Goal: Navigation & Orientation: Find specific page/section

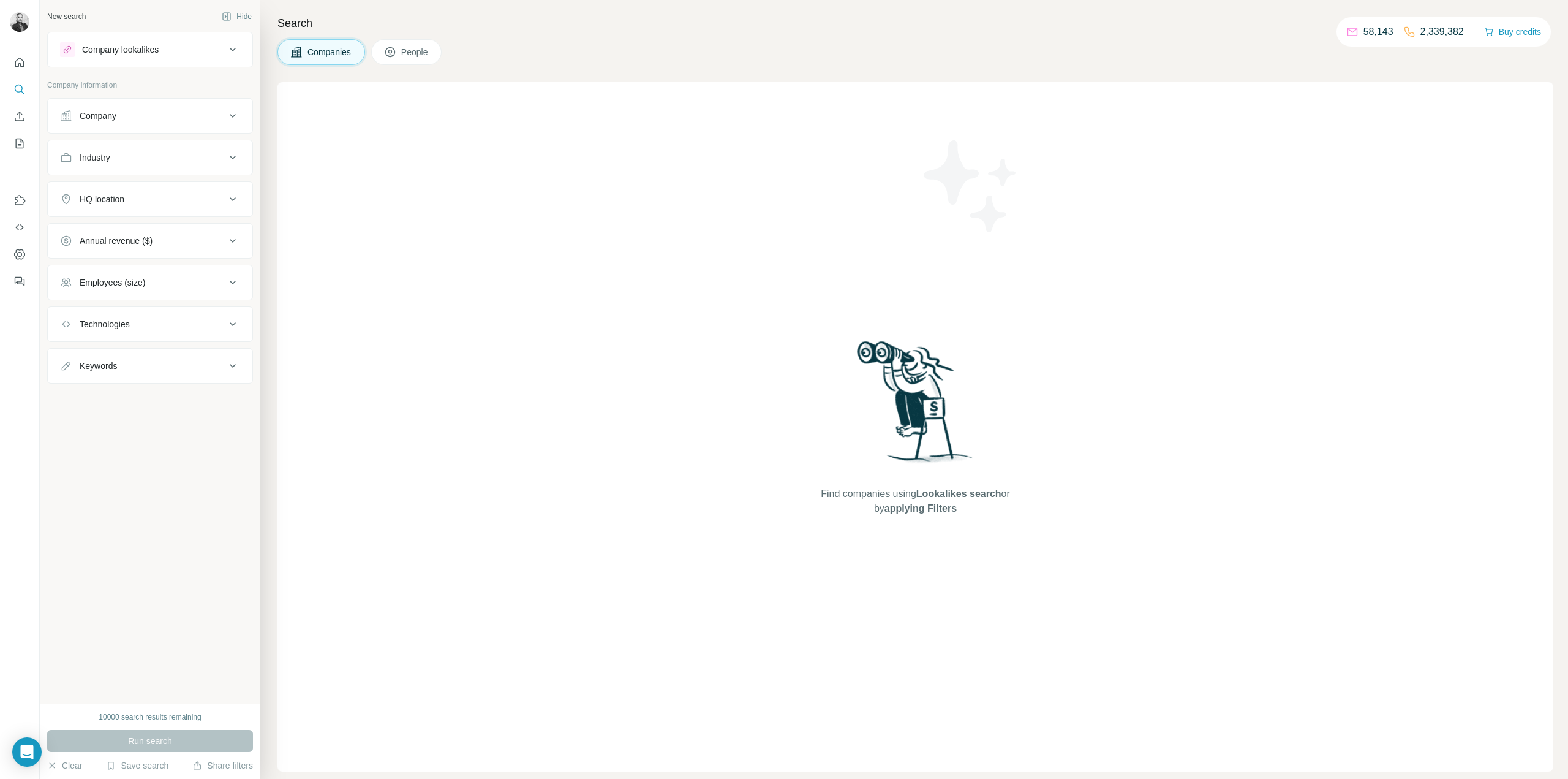
click at [334, 54] on span "Companies" at bounding box center [330, 52] width 44 height 12
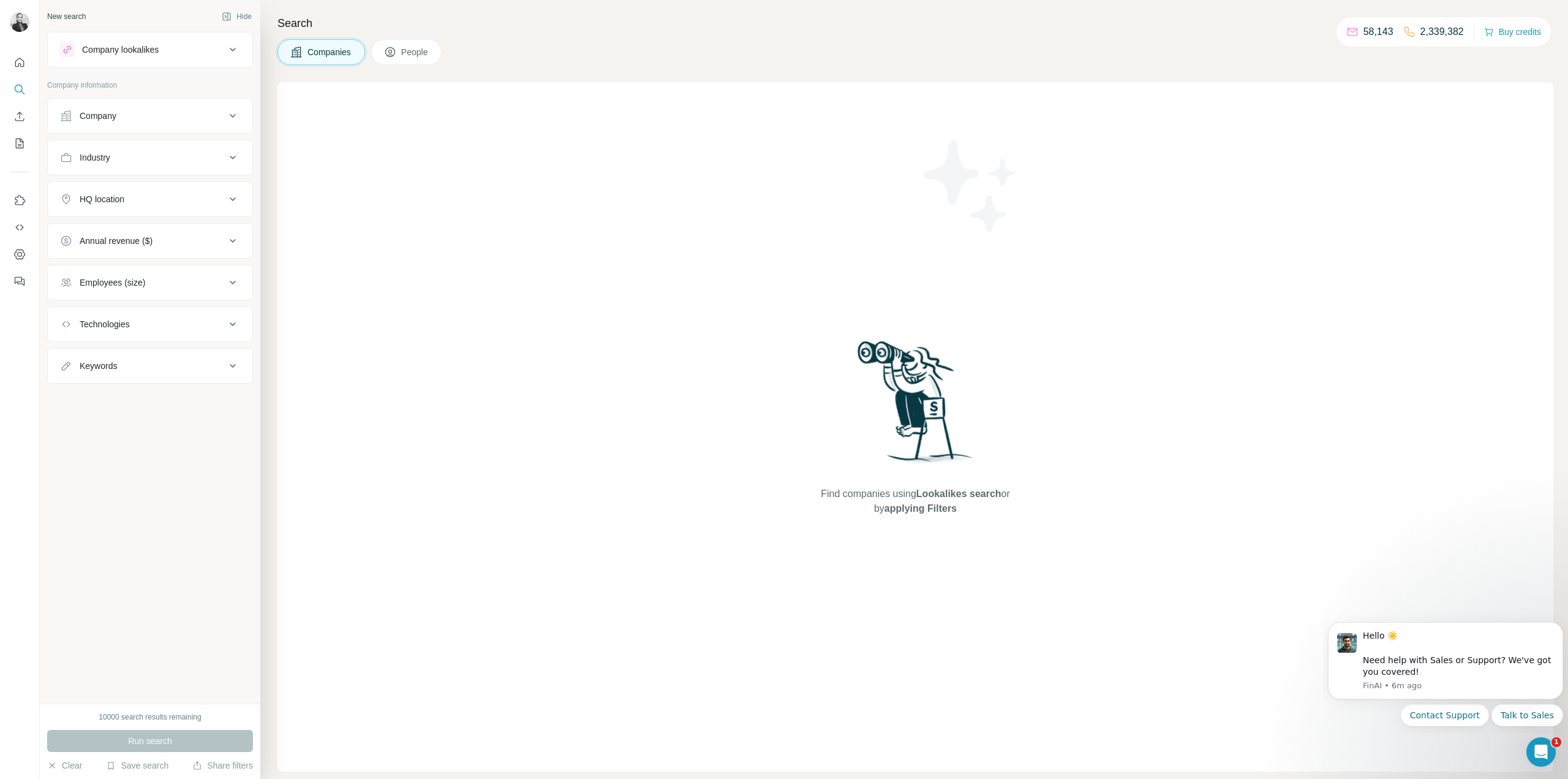
click at [427, 47] on span "People" at bounding box center [415, 52] width 28 height 12
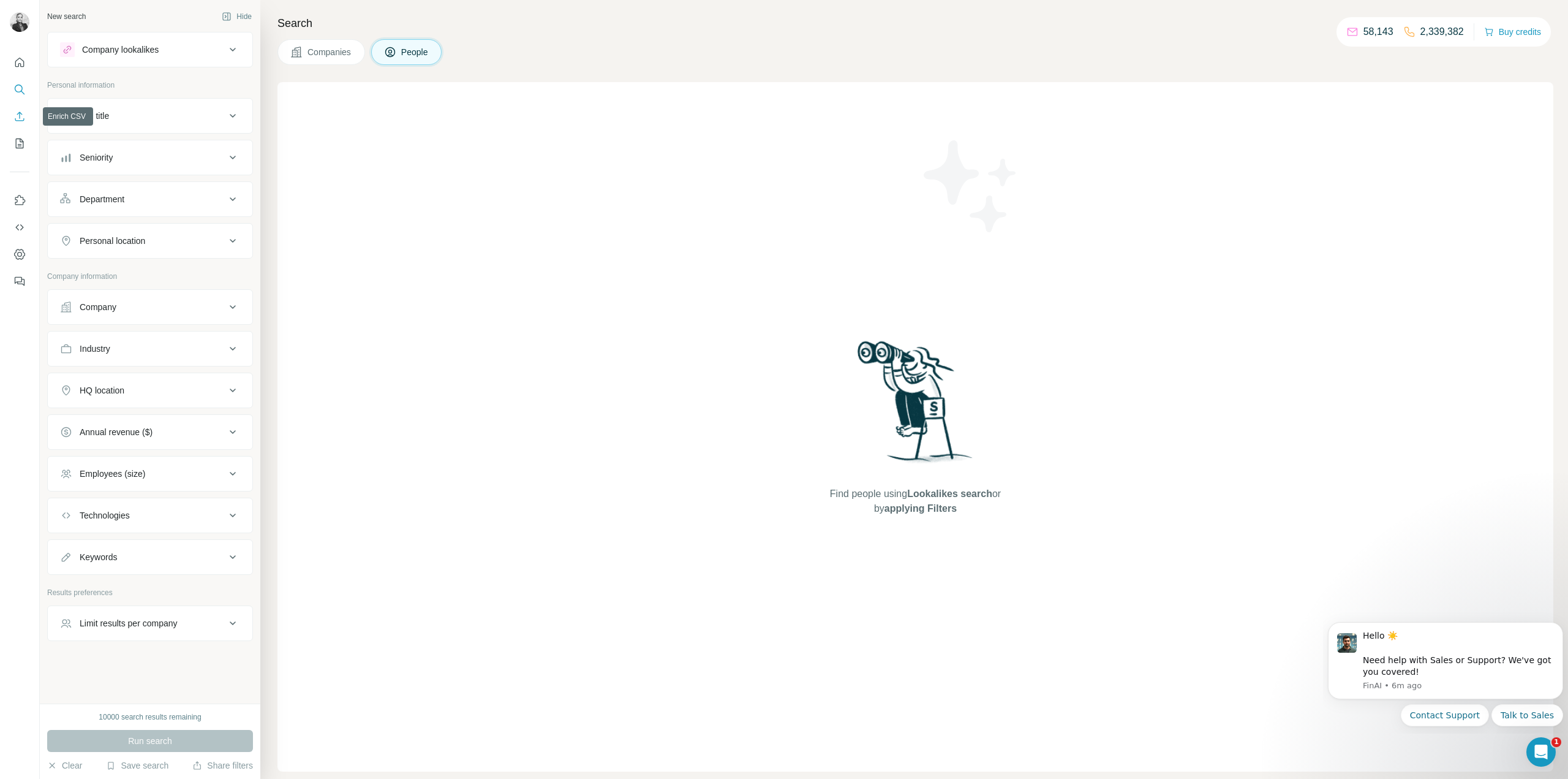
click at [21, 116] on icon "Enrich CSV" at bounding box center [19, 116] width 12 height 12
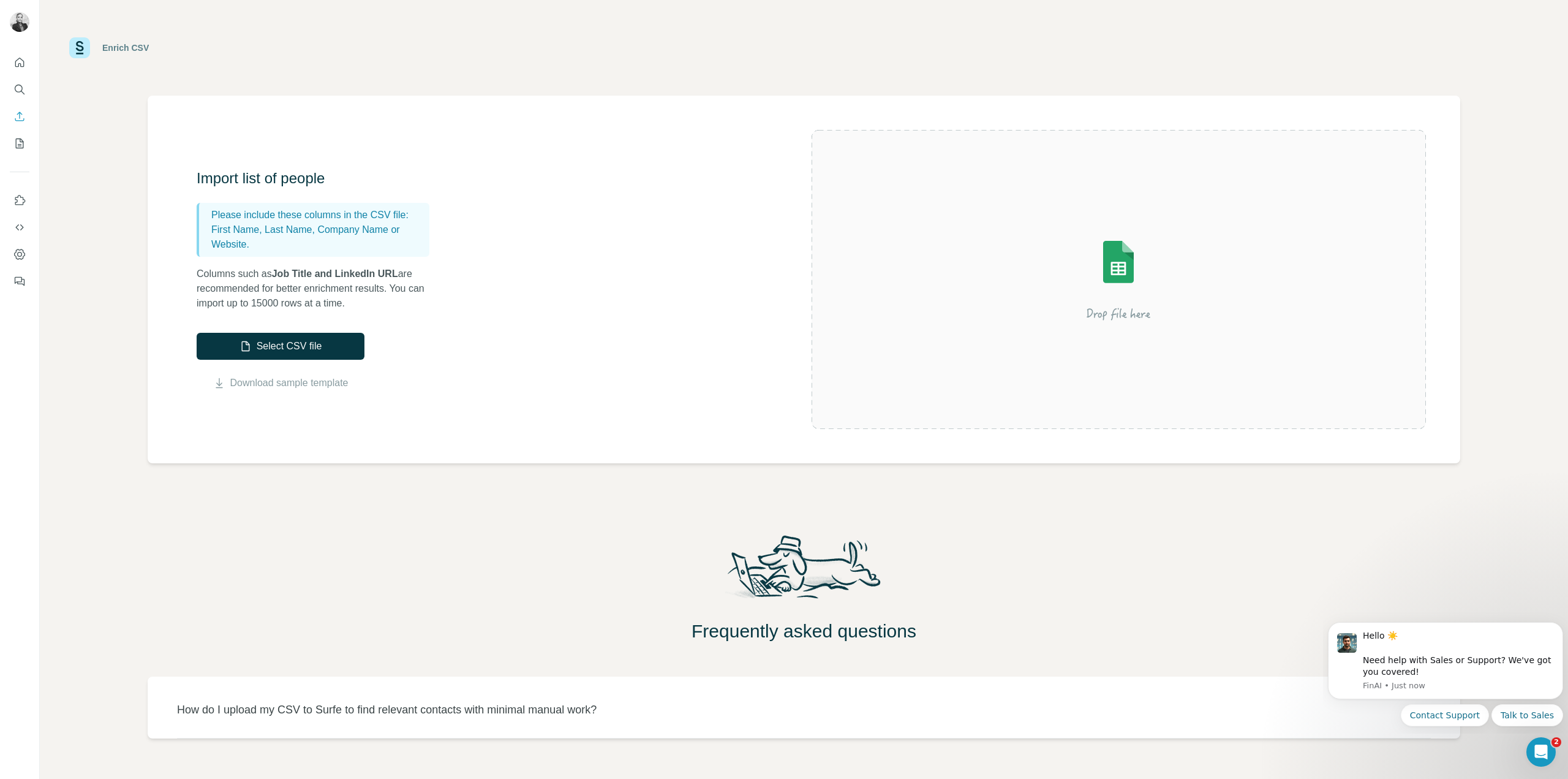
click at [1122, 252] on img at bounding box center [1119, 280] width 220 height 147
click at [18, 146] on icon "My lists" at bounding box center [19, 143] width 12 height 12
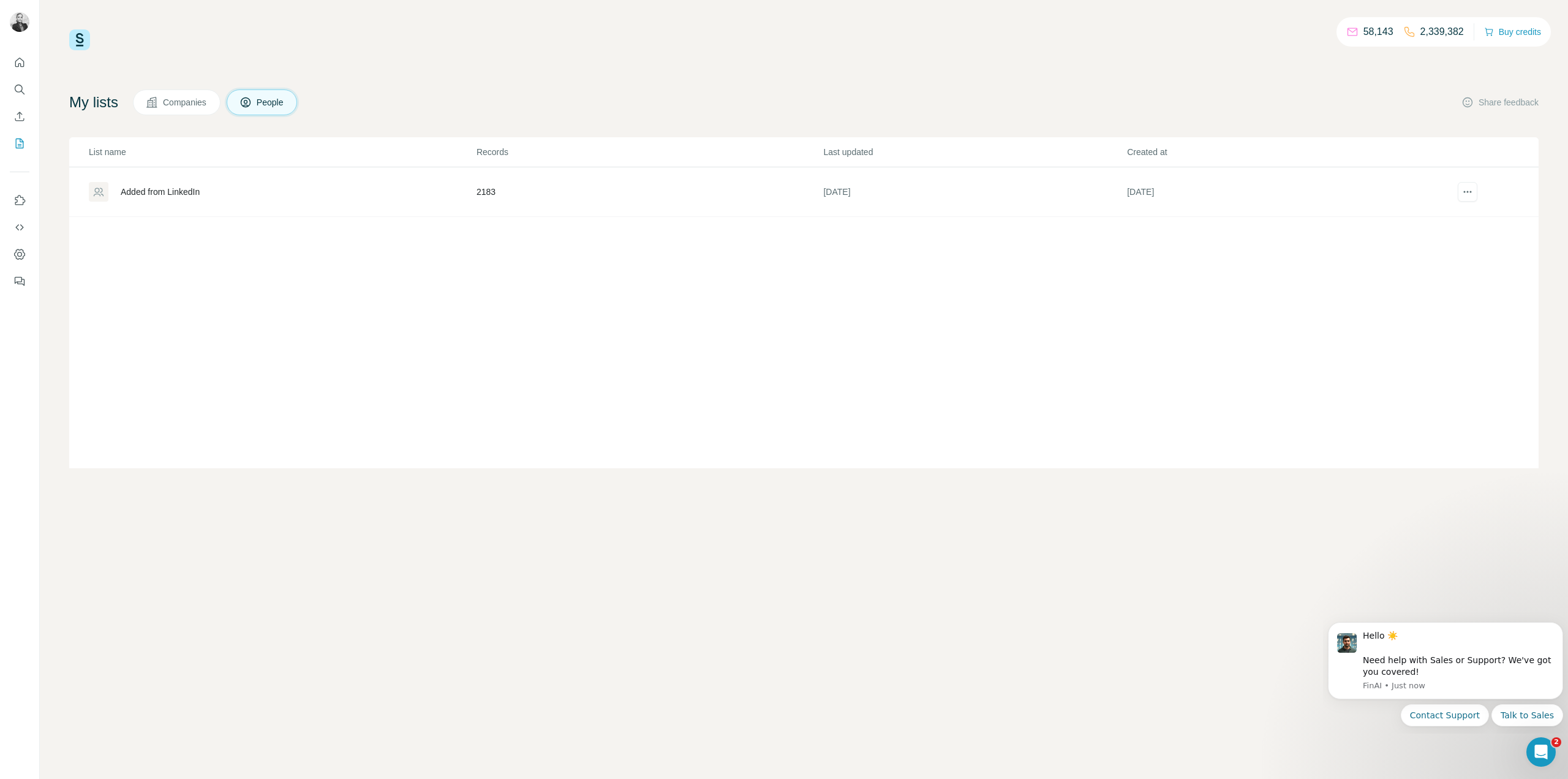
click at [534, 55] on div "58,143 2,339,382 Buy credits My lists Companies People Share feedback List name…" at bounding box center [804, 249] width 1469 height 439
